Goal: Navigation & Orientation: Go to known website

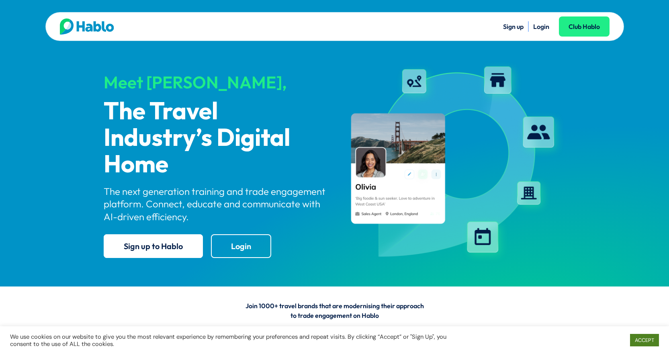
click at [643, 337] on link "ACCEPT" at bounding box center [644, 340] width 29 height 12
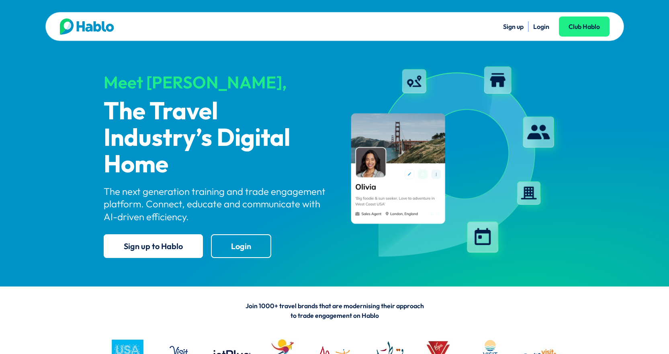
click at [535, 24] on link "Login" at bounding box center [541, 26] width 16 height 8
click at [533, 22] on li "Login" at bounding box center [541, 26] width 16 height 10
click at [538, 22] on link "Login" at bounding box center [541, 26] width 16 height 8
